Goal: Task Accomplishment & Management: Use online tool/utility

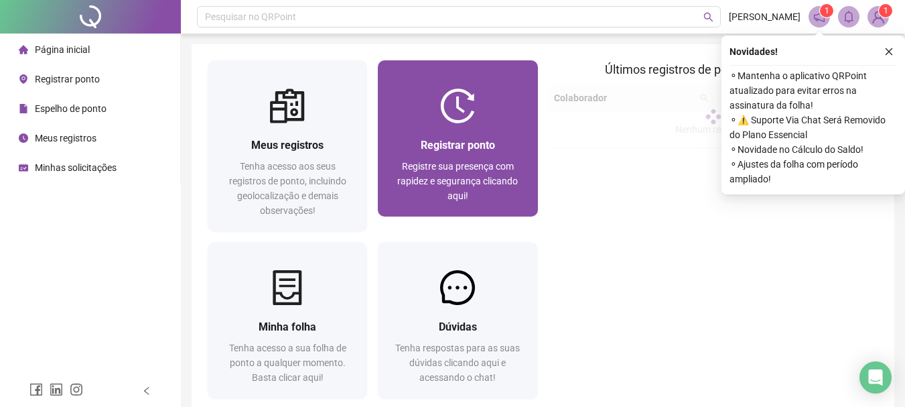
click at [445, 133] on div "Registrar ponto Registre sua presença com rapidez e segurança clicando aqui!" at bounding box center [457, 169] width 159 height 93
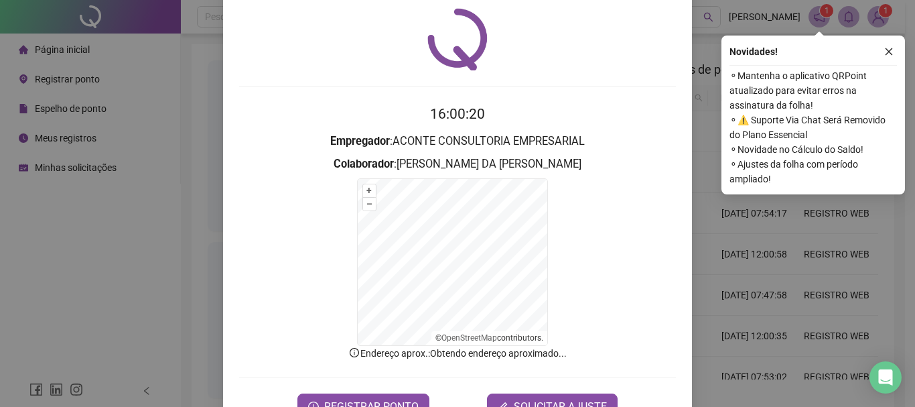
scroll to position [83, 0]
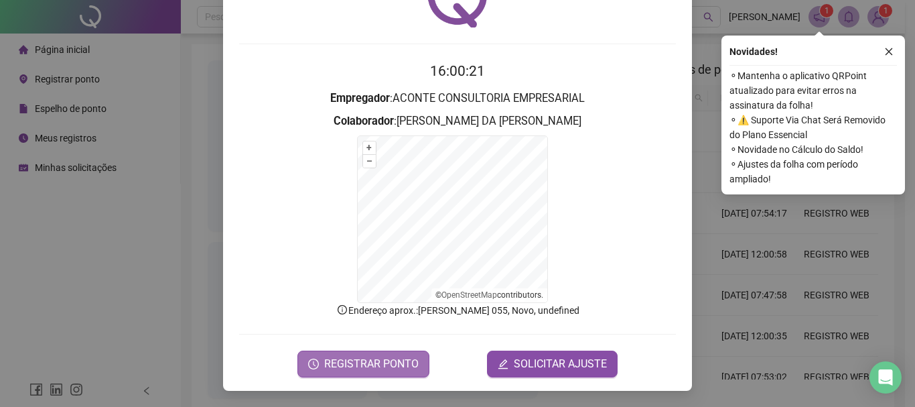
click at [370, 364] on span "REGISTRAR PONTO" at bounding box center [371, 364] width 94 height 16
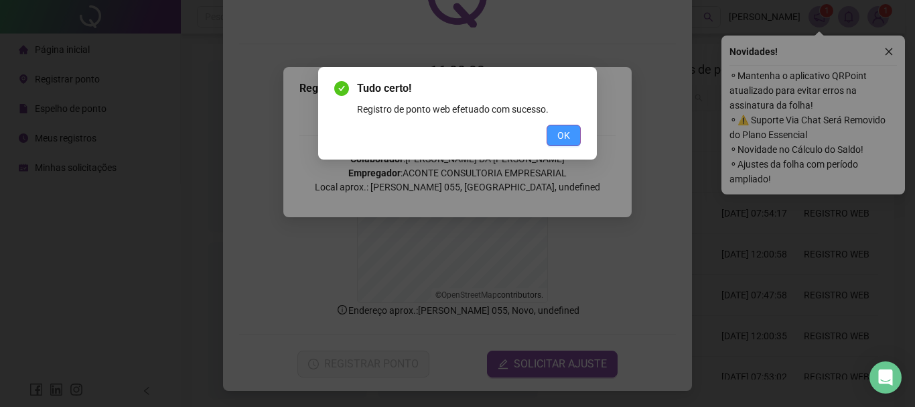
click at [557, 143] on button "OK" at bounding box center [564, 135] width 34 height 21
